Goal: Check status

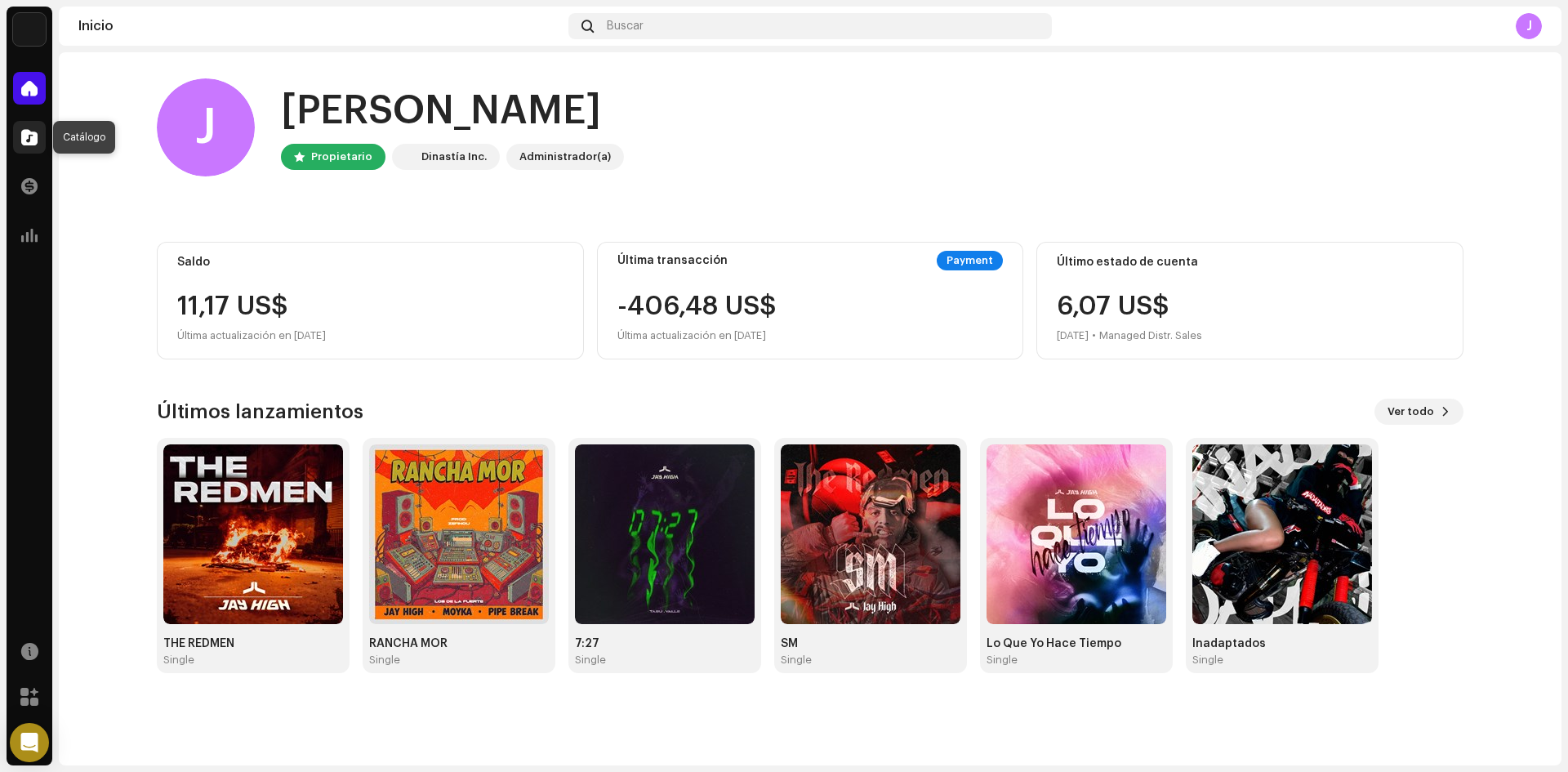
click at [29, 146] on div at bounding box center [29, 138] width 33 height 33
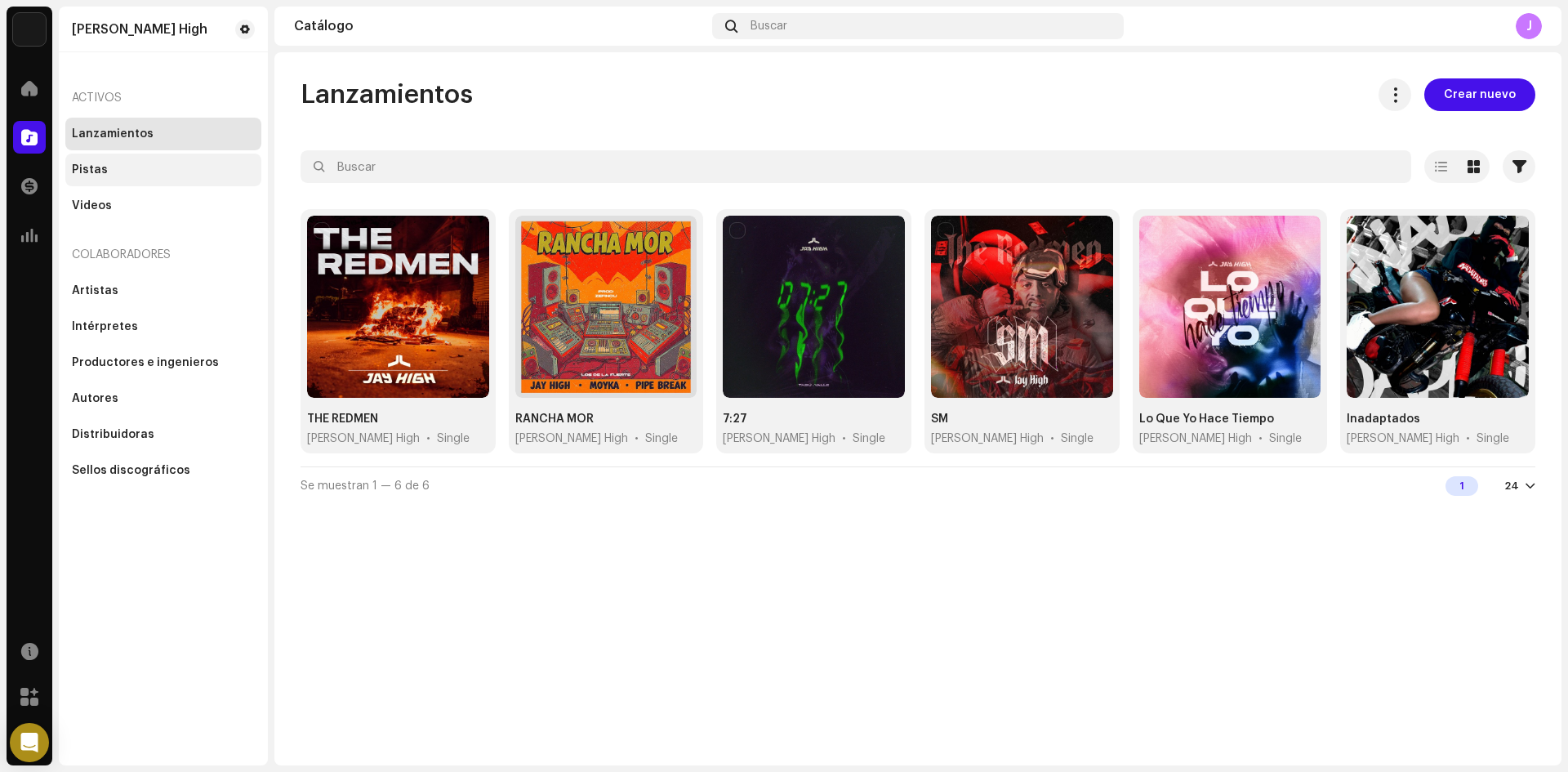
click at [122, 167] on div "Pistas" at bounding box center [163, 170] width 183 height 13
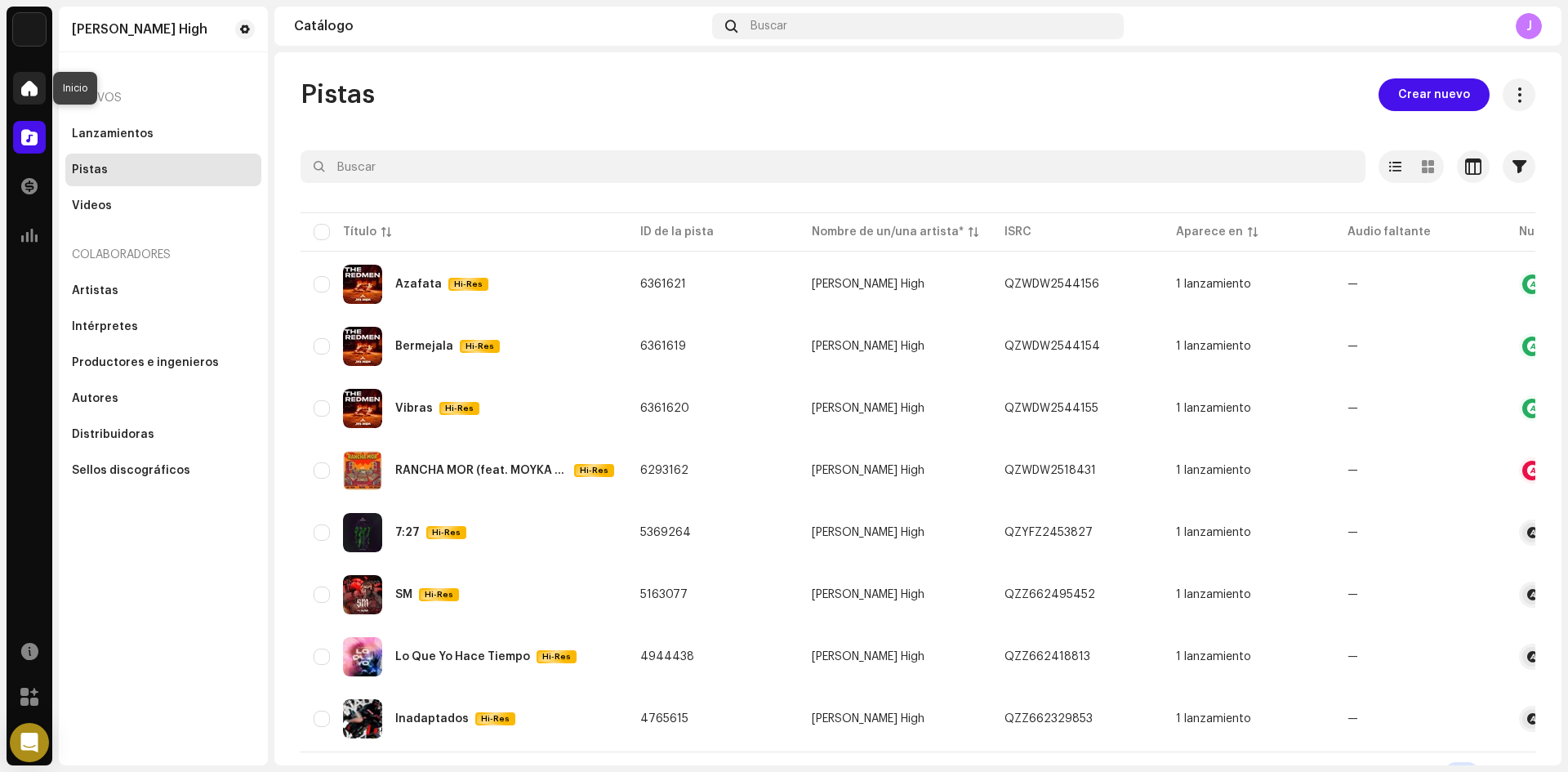
click at [29, 92] on span at bounding box center [29, 88] width 16 height 13
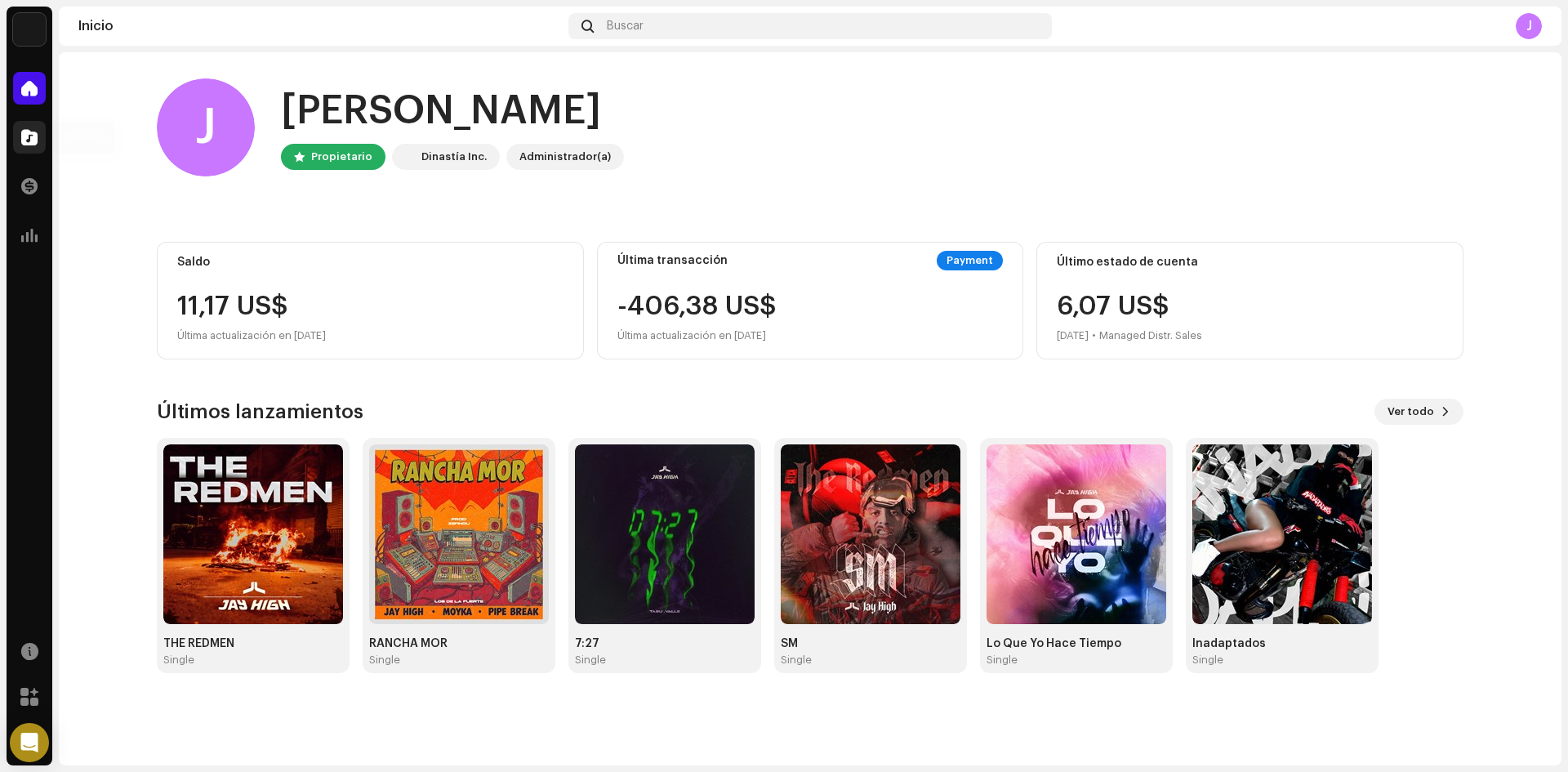
click at [33, 138] on span at bounding box center [29, 138] width 16 height 13
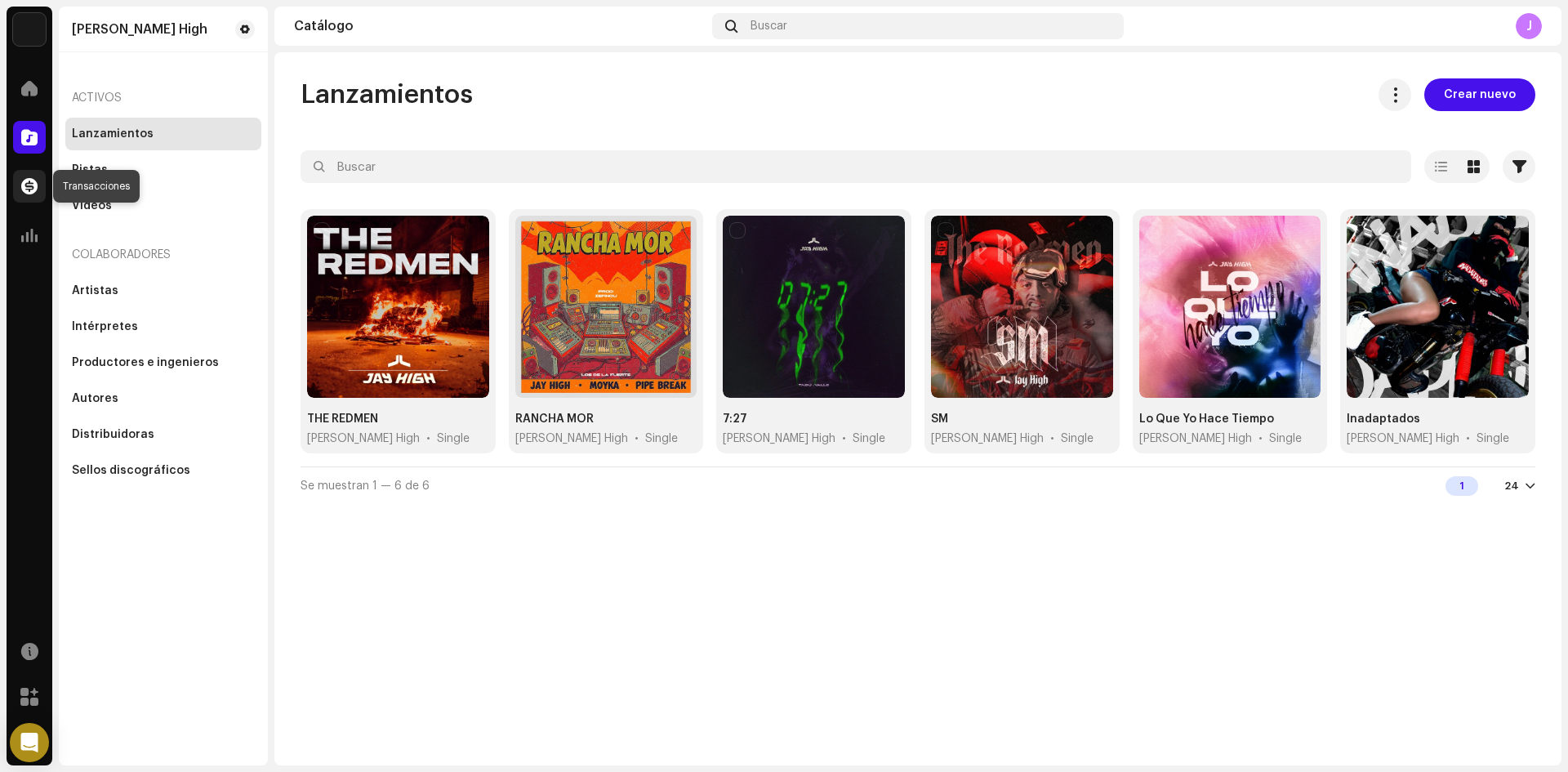
click at [28, 177] on div at bounding box center [29, 186] width 33 height 33
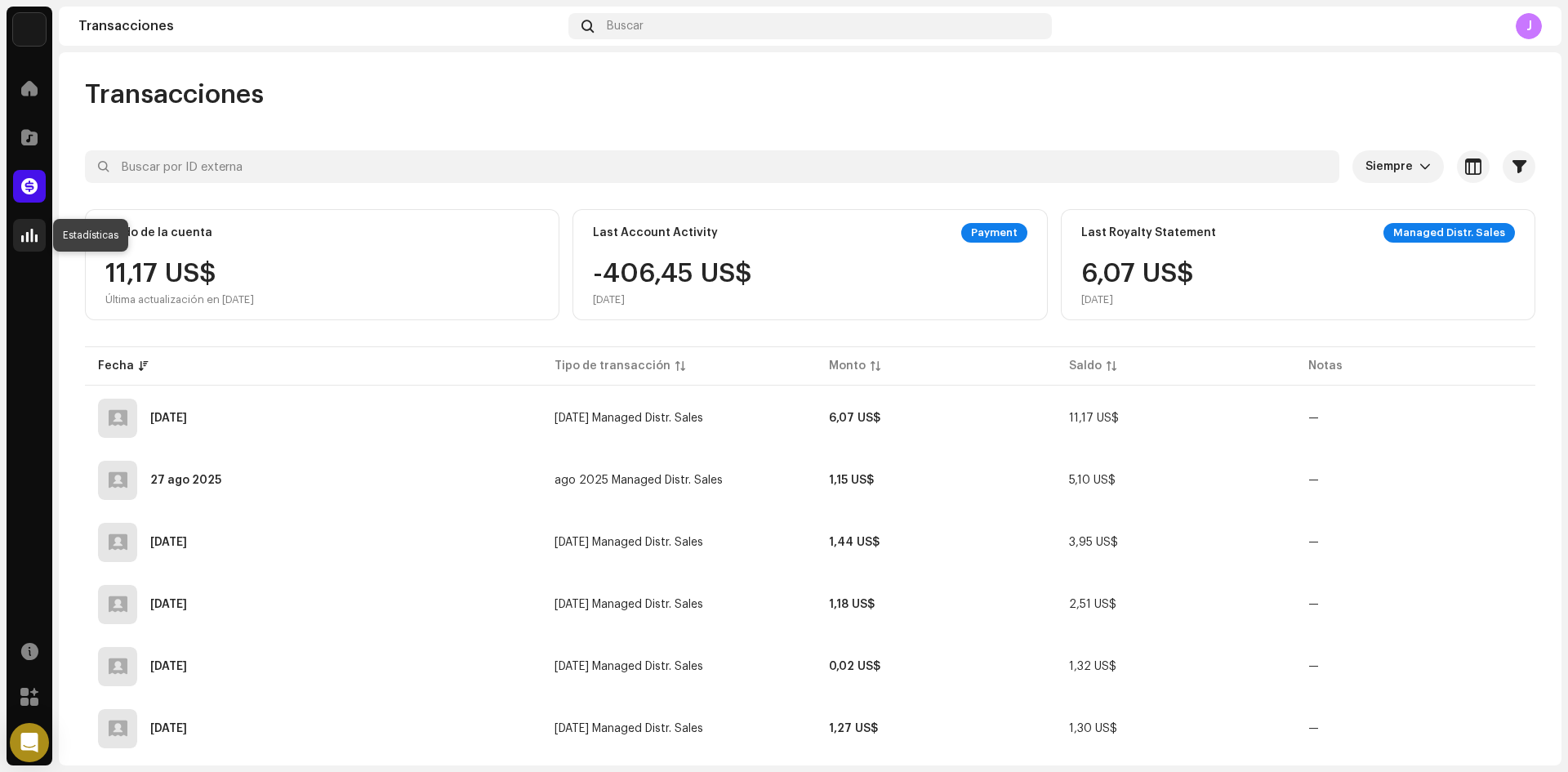
click at [24, 235] on span at bounding box center [29, 235] width 16 height 13
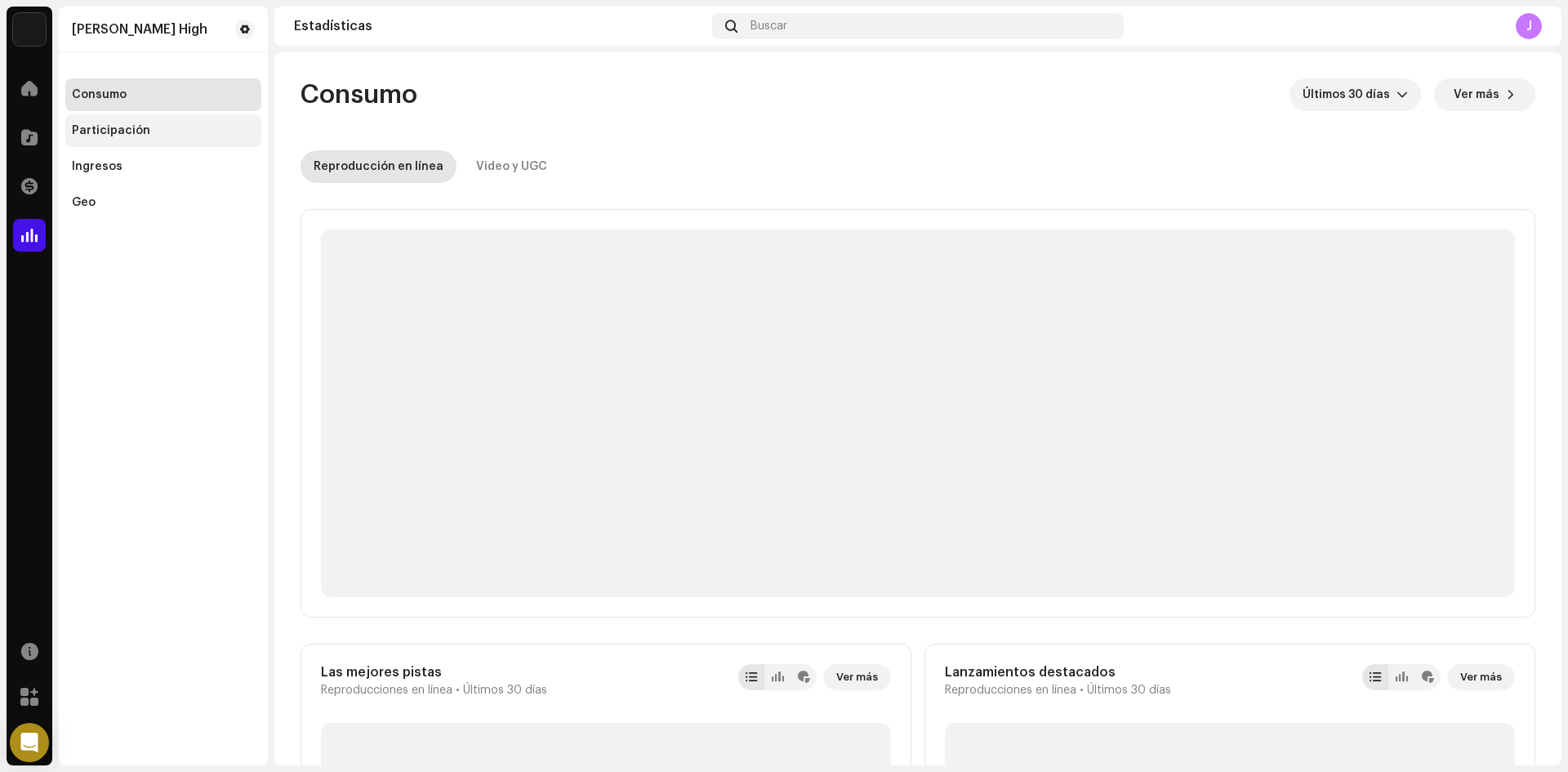
click at [120, 126] on div "Participación" at bounding box center [111, 130] width 79 height 13
click at [121, 95] on div "Consumo" at bounding box center [99, 94] width 55 height 13
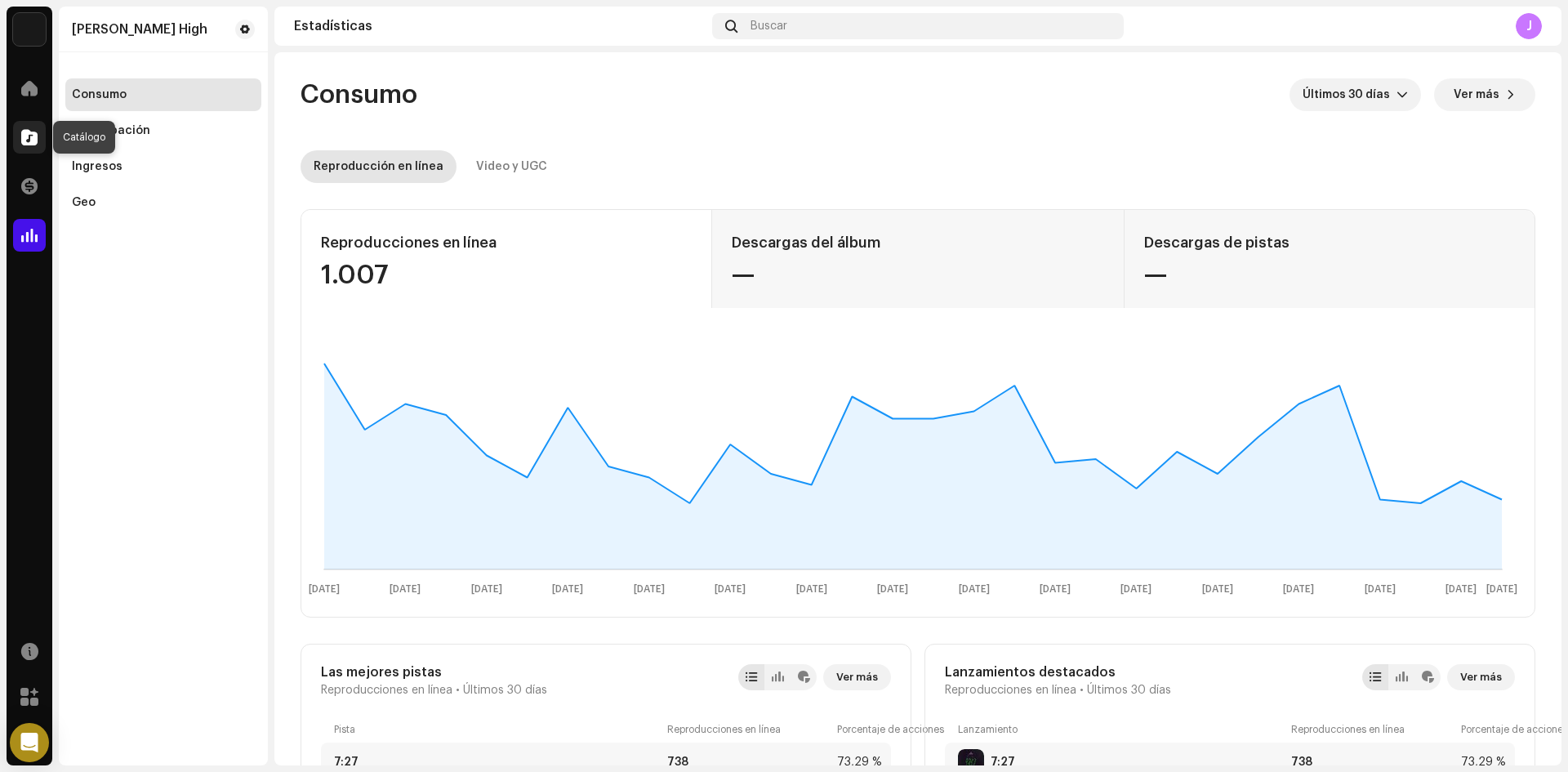
click at [24, 128] on div at bounding box center [29, 138] width 33 height 33
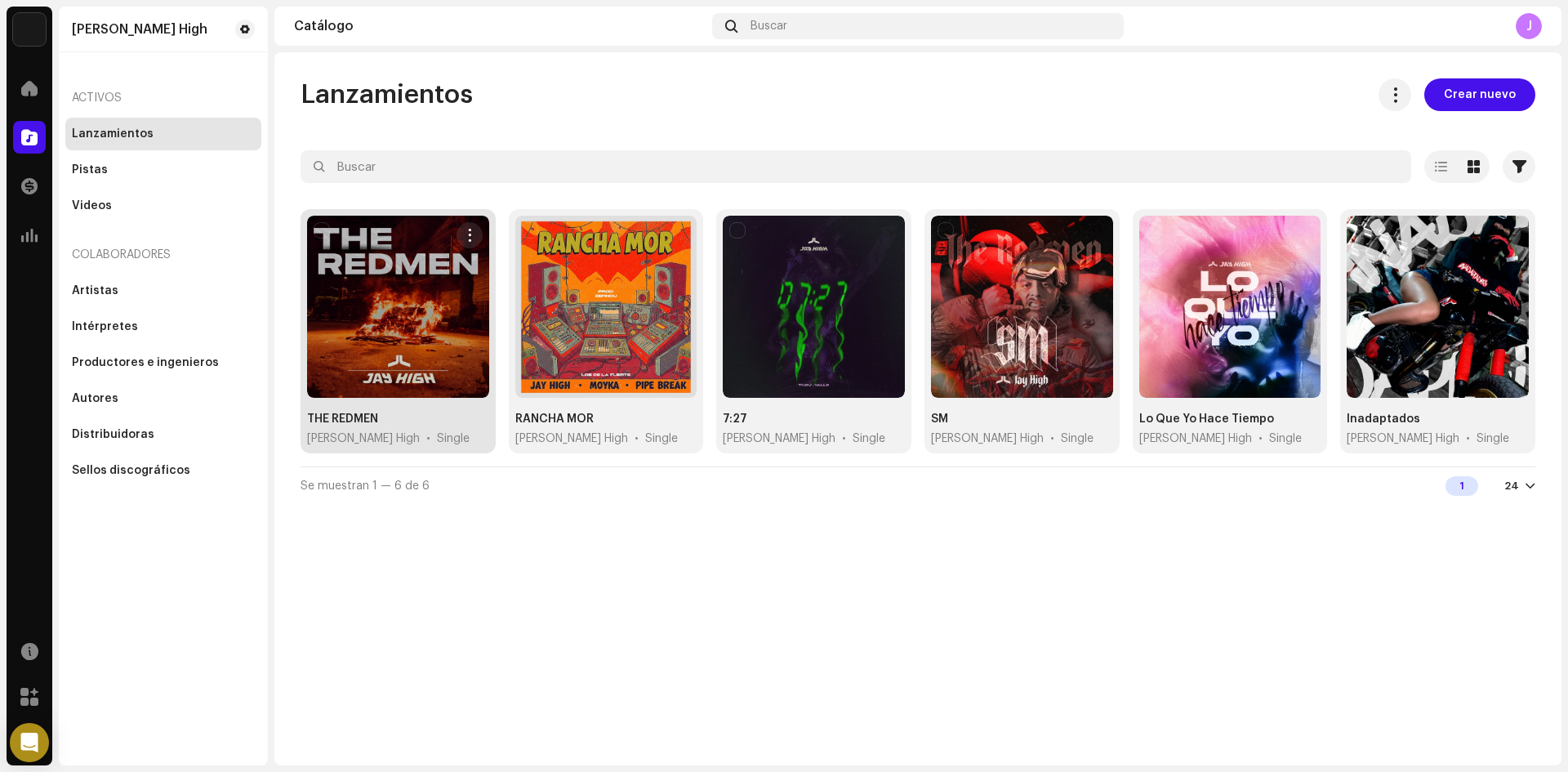
click at [444, 273] on div at bounding box center [398, 306] width 182 height 182
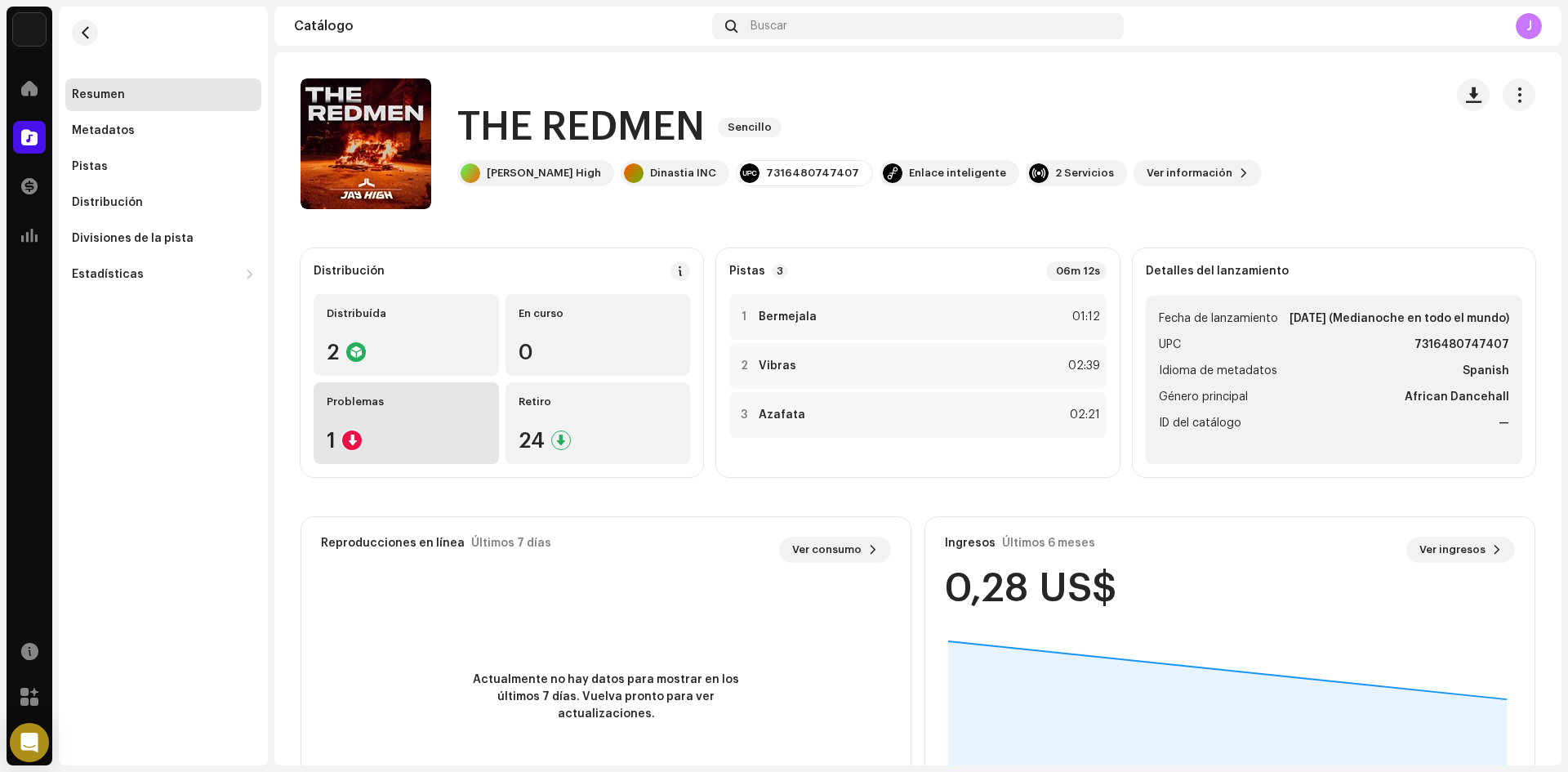
click at [360, 425] on div "Problemas 1" at bounding box center [406, 423] width 185 height 82
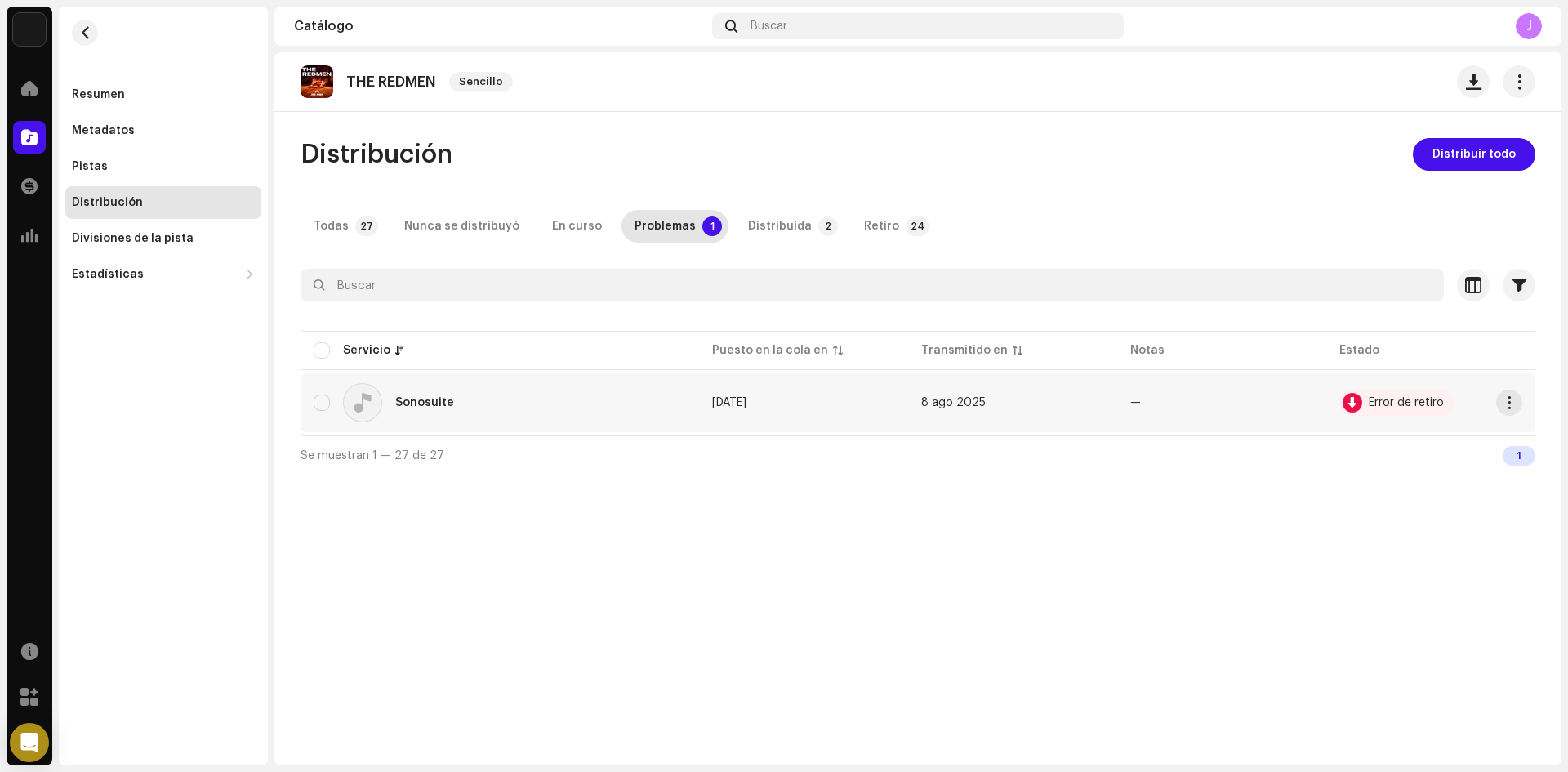
click at [454, 392] on div "Sonosuite" at bounding box center [404, 403] width 124 height 39
click at [652, 395] on div "Sonosuite" at bounding box center [499, 403] width 372 height 39
click at [1225, 394] on td "—" at bounding box center [1222, 403] width 209 height 59
click at [757, 222] on div "Distribuída" at bounding box center [779, 226] width 63 height 33
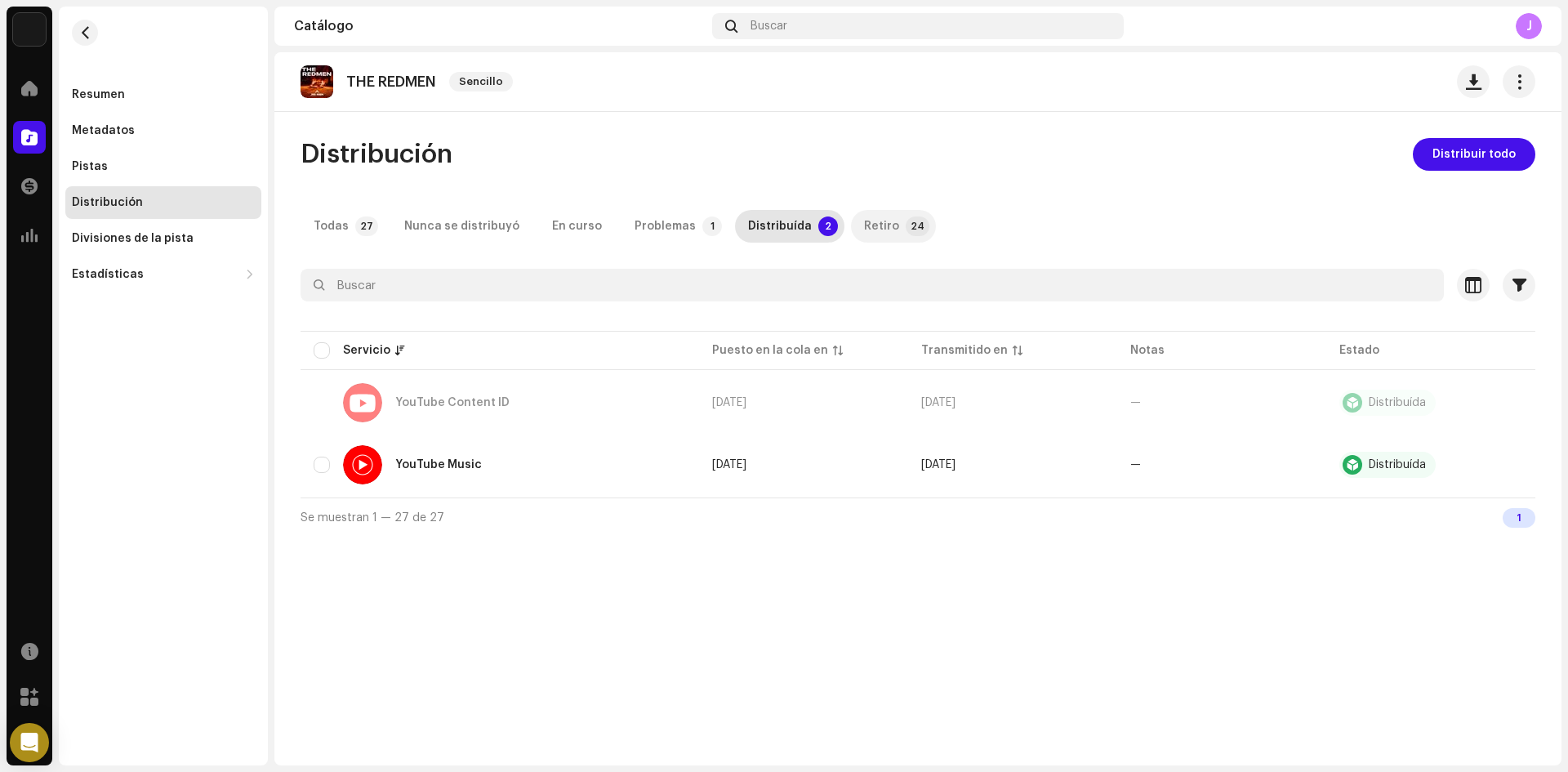
click at [864, 210] on div "Retiro" at bounding box center [882, 226] width 35 height 33
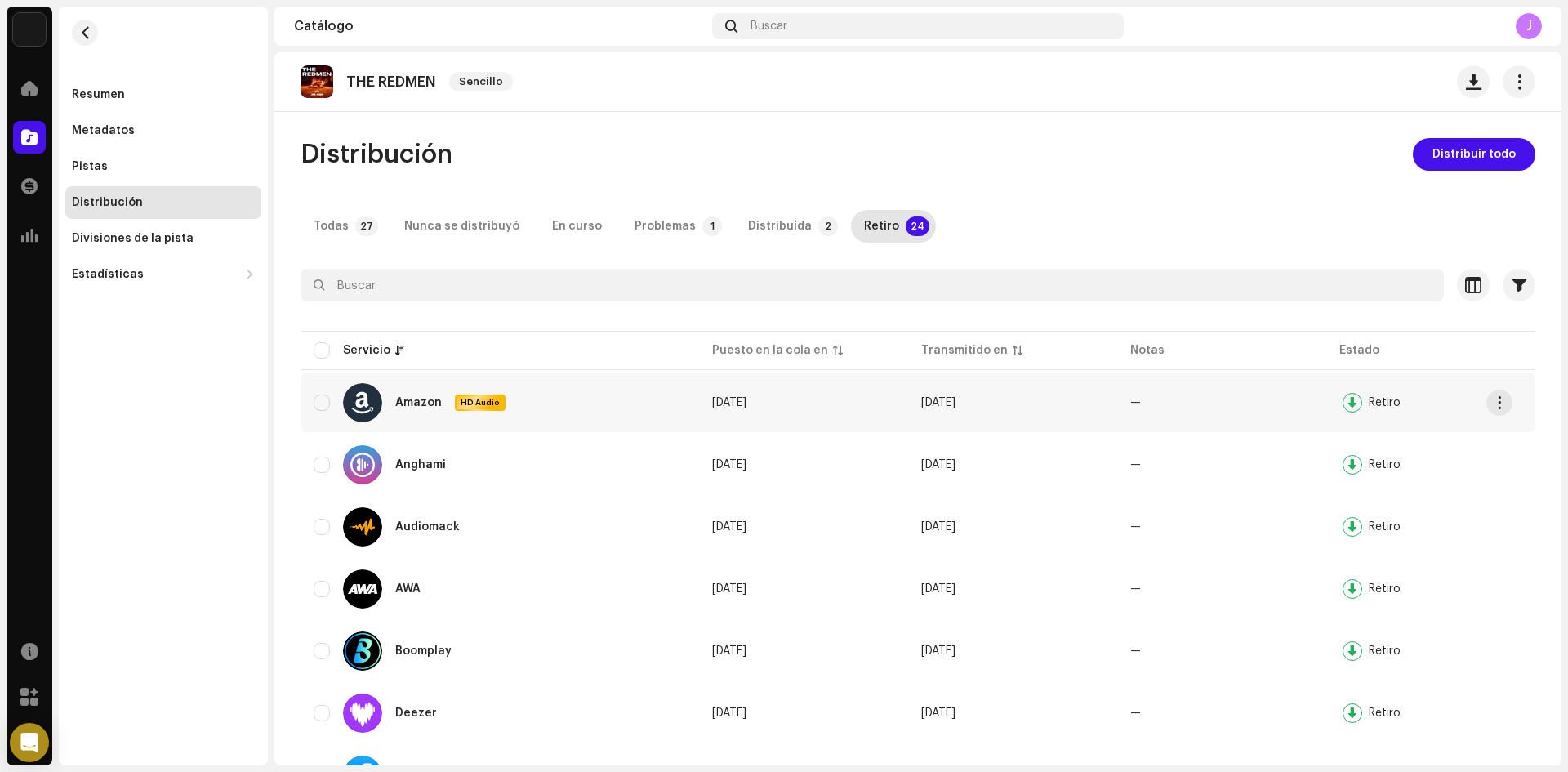
click at [1343, 402] on div at bounding box center [1352, 403] width 19 height 19
click at [334, 223] on div "Todas" at bounding box center [331, 226] width 35 height 33
